Goal: Task Accomplishment & Management: Manage account settings

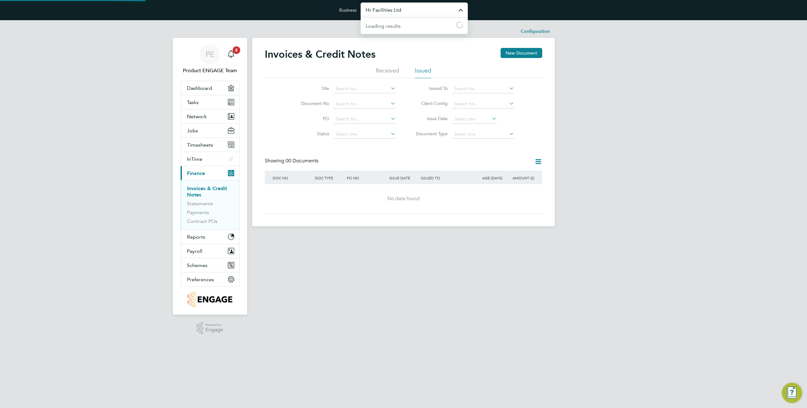
click at [383, 6] on input "Hr Facilities Ltd" at bounding box center [414, 10] width 107 height 15
click at [198, 101] on span "Tasks" at bounding box center [193, 102] width 12 height 6
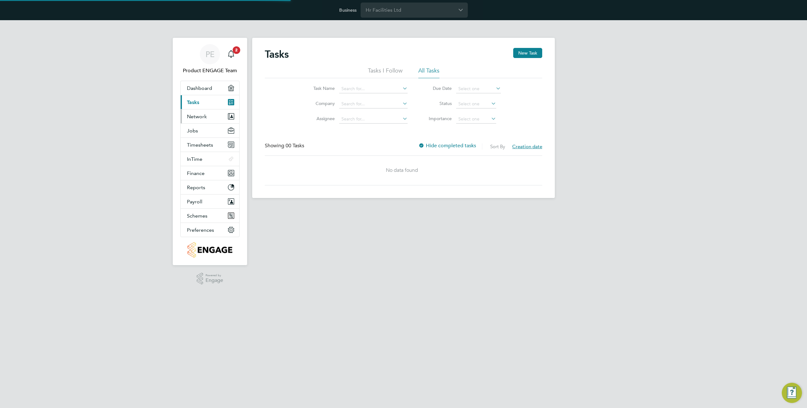
click at [200, 114] on span "Network" at bounding box center [197, 116] width 20 height 6
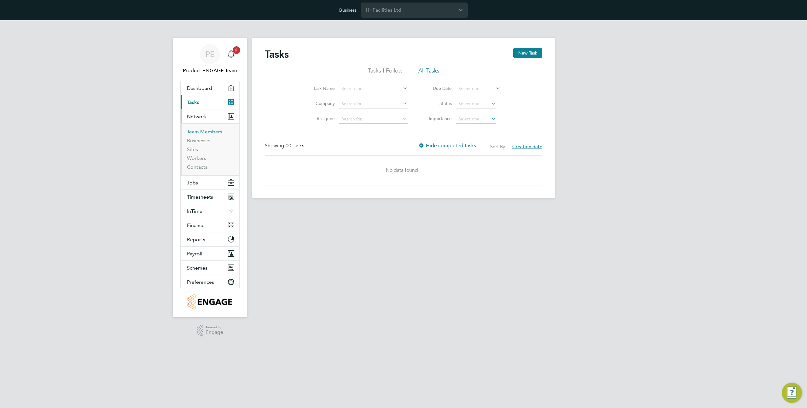
click at [197, 130] on link "Team Members" at bounding box center [204, 132] width 35 height 6
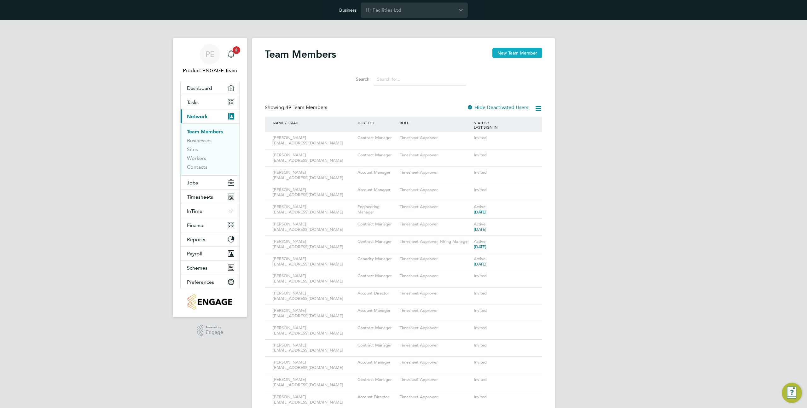
click at [507, 48] on button "New Team Member" at bounding box center [517, 53] width 50 height 10
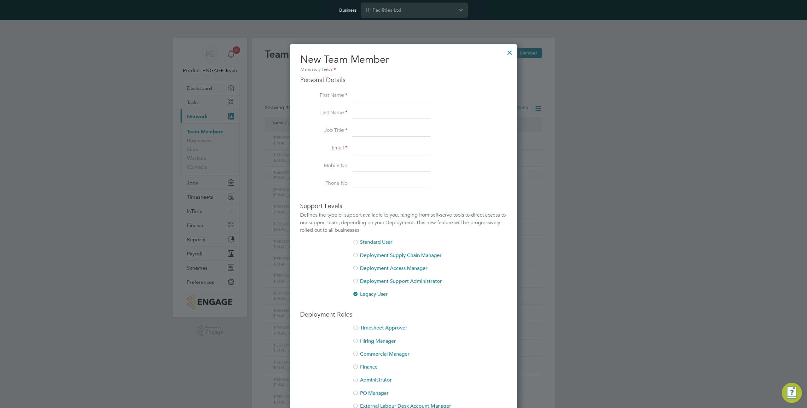
click at [509, 54] on div at bounding box center [509, 50] width 11 height 11
